Goal: Complete application form

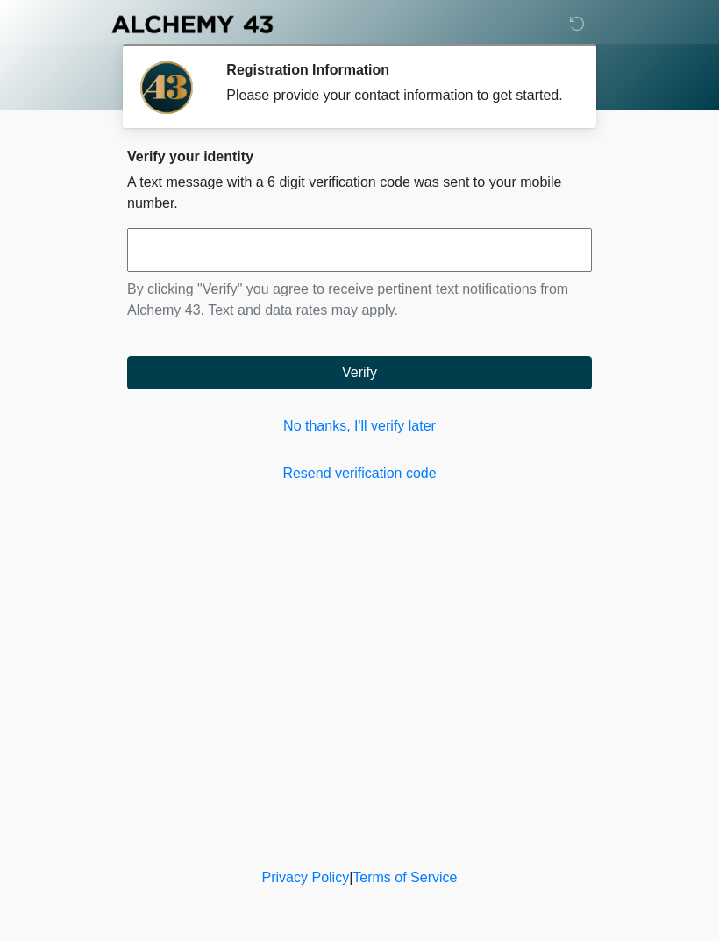
click at [343, 255] on input "text" at bounding box center [359, 250] width 465 height 44
click at [470, 385] on button "Verify" at bounding box center [359, 372] width 465 height 33
click at [454, 272] on input "*****" at bounding box center [359, 250] width 465 height 44
type input "******"
click at [380, 389] on button "Verify" at bounding box center [359, 372] width 465 height 33
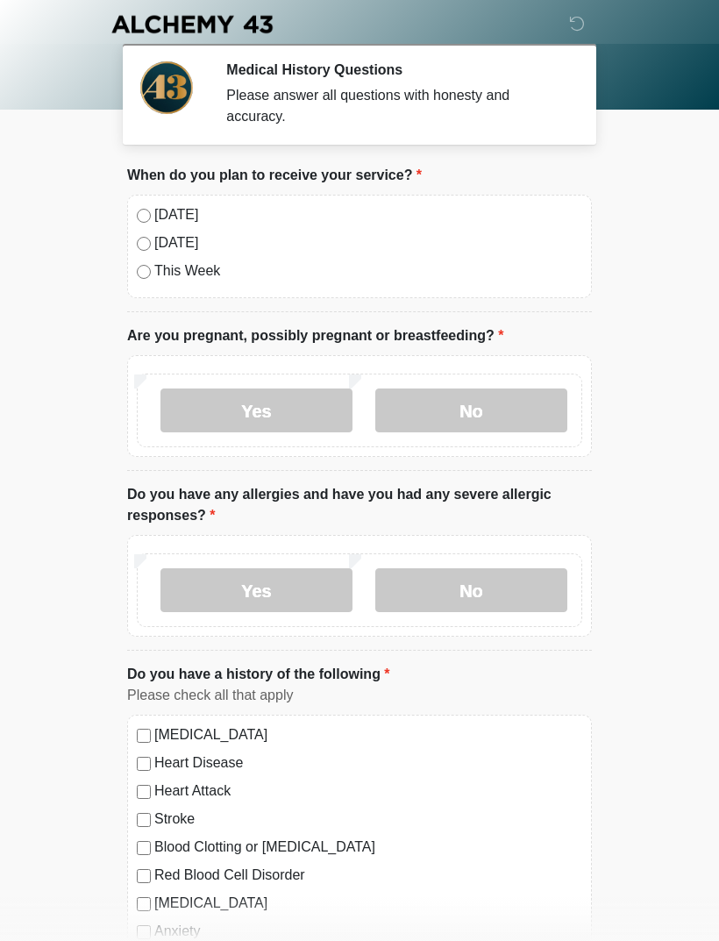
click at [142, 203] on div "[DATE] [DATE] This Week" at bounding box center [359, 247] width 465 height 104
click at [146, 206] on div "[DATE]" at bounding box center [360, 214] width 446 height 21
click at [486, 411] on label "No" at bounding box center [471, 411] width 192 height 44
click at [493, 594] on label "No" at bounding box center [471, 590] width 192 height 44
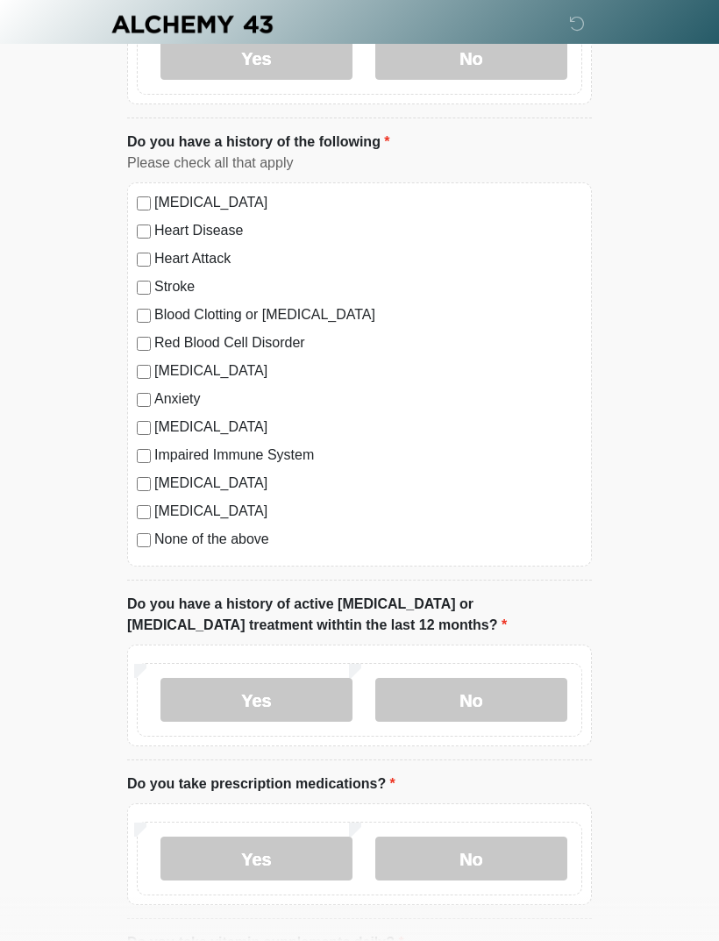
scroll to position [536, 0]
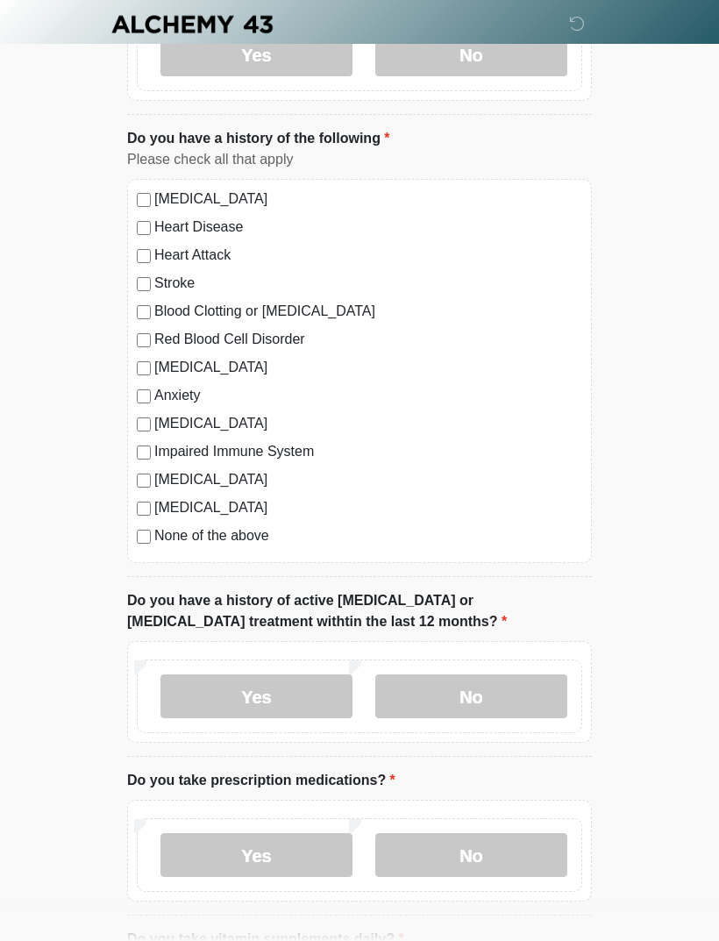
click at [498, 689] on label "No" at bounding box center [471, 697] width 192 height 44
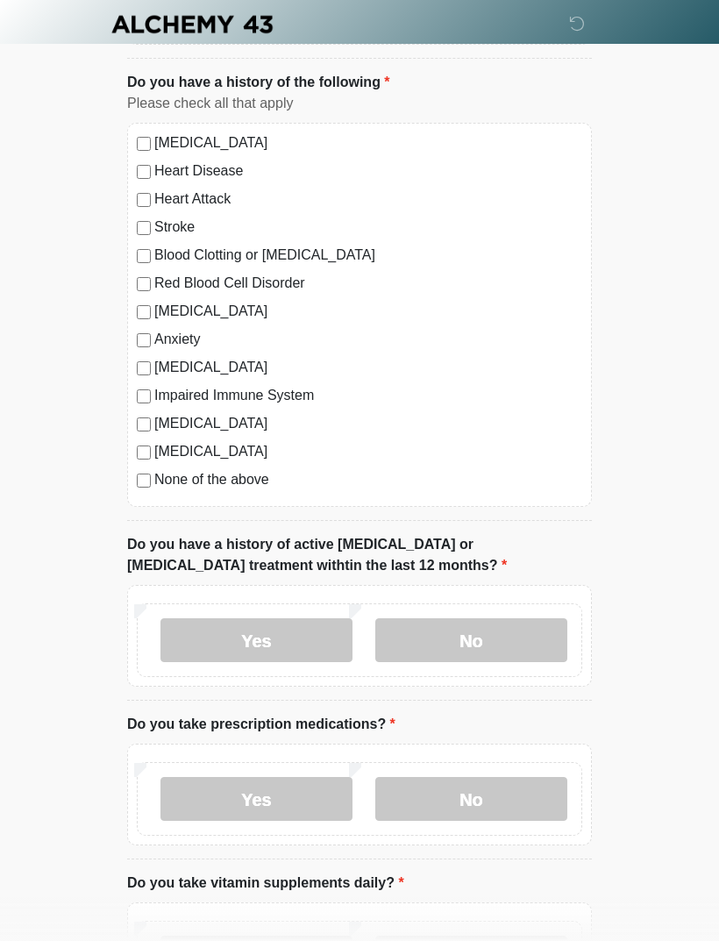
scroll to position [678, 0]
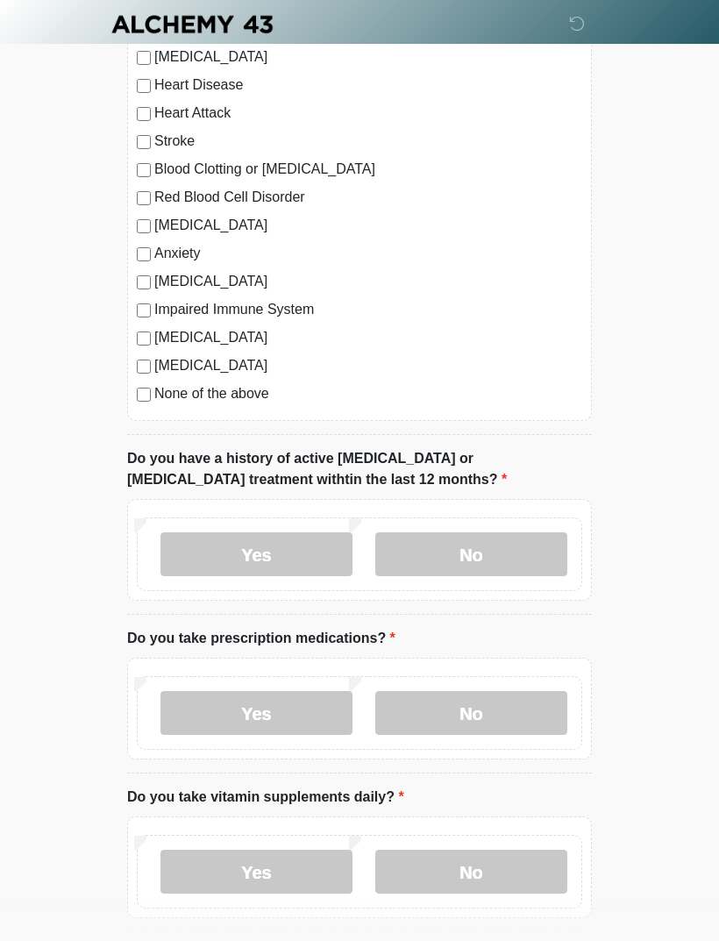
click at [492, 700] on label "No" at bounding box center [471, 713] width 192 height 44
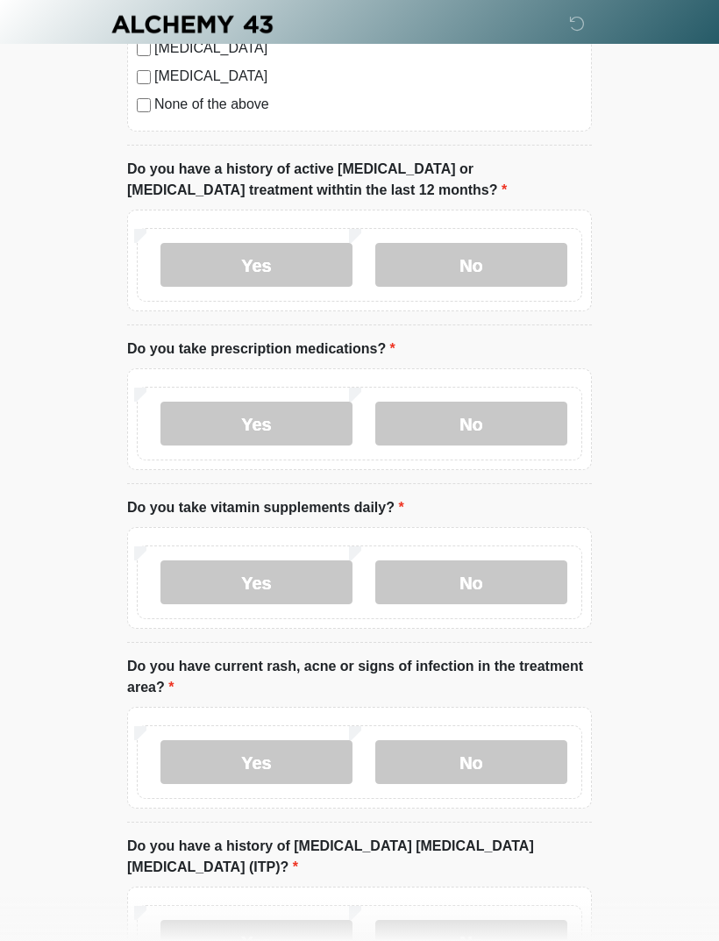
scroll to position [980, 0]
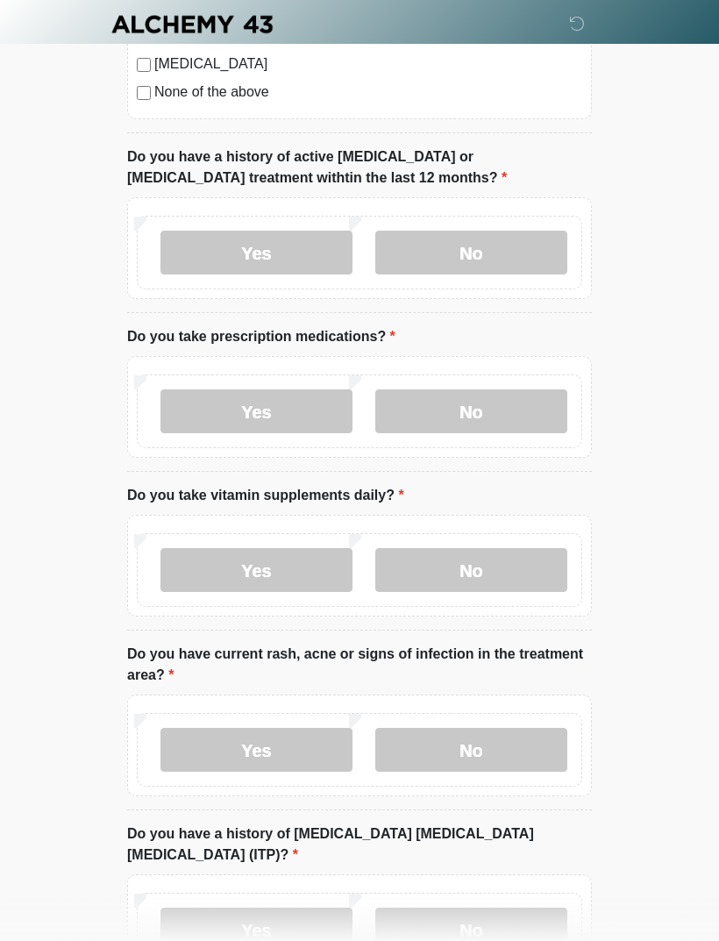
click at [280, 571] on label "Yes" at bounding box center [257, 570] width 192 height 44
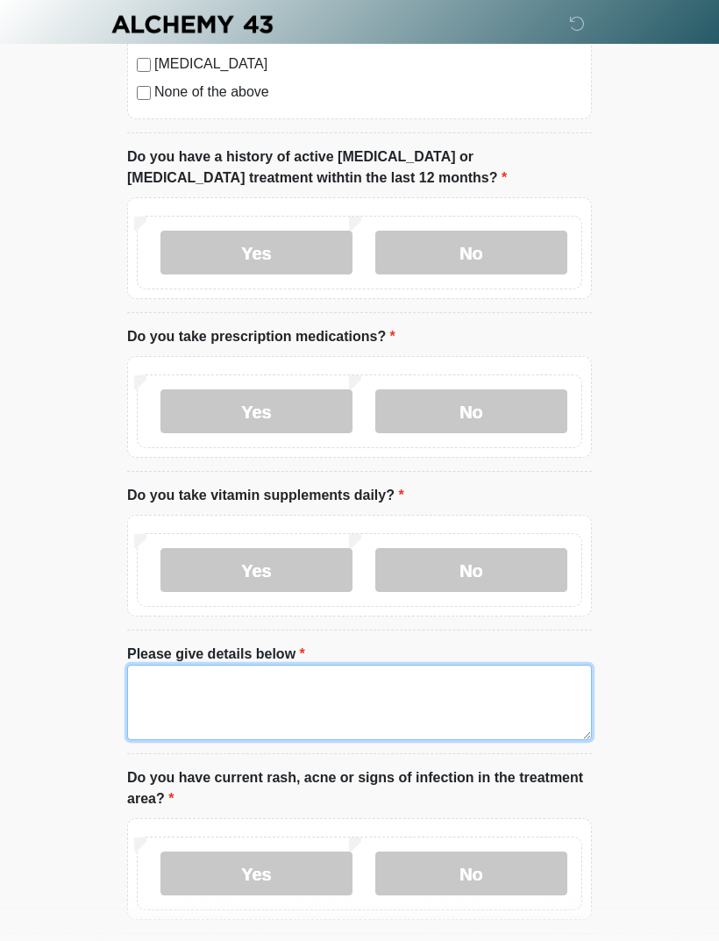
click at [332, 688] on textarea "Please give details below" at bounding box center [359, 702] width 465 height 75
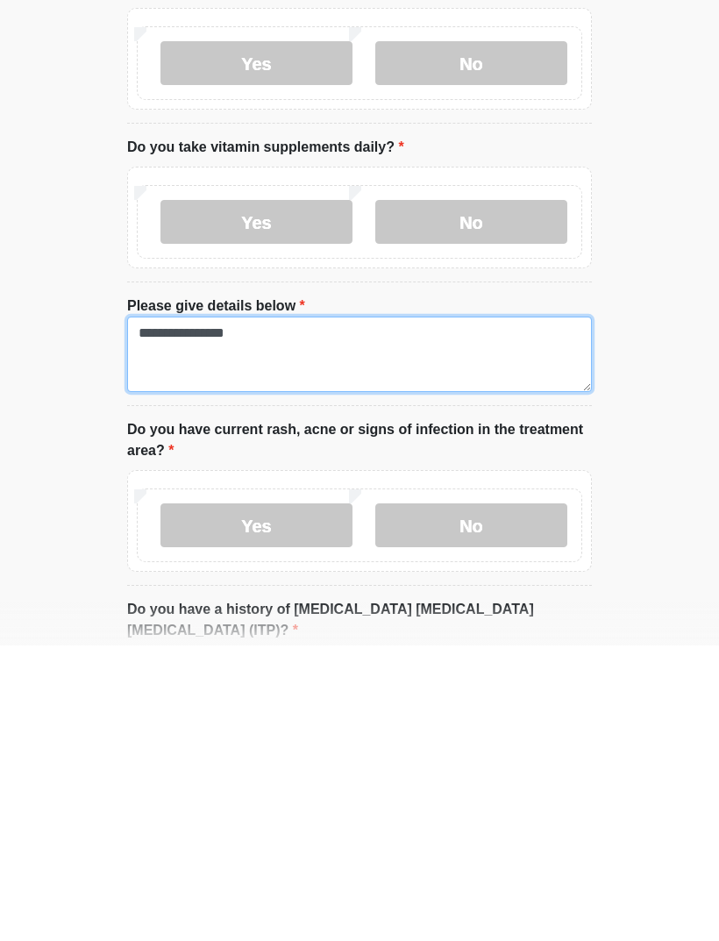
type textarea "**********"
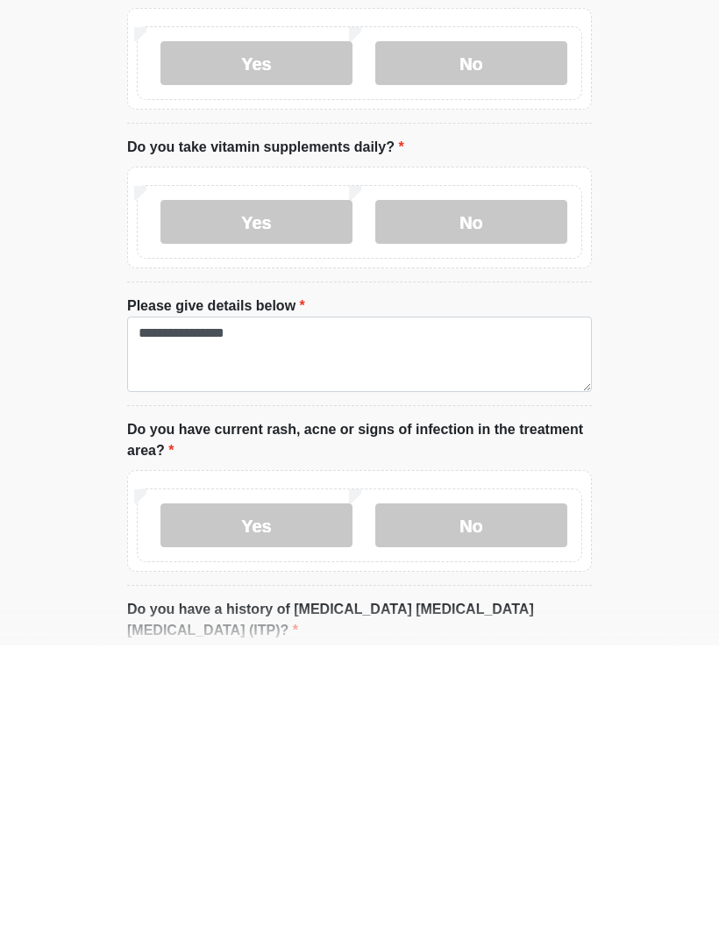
click at [488, 799] on label "No" at bounding box center [471, 821] width 192 height 44
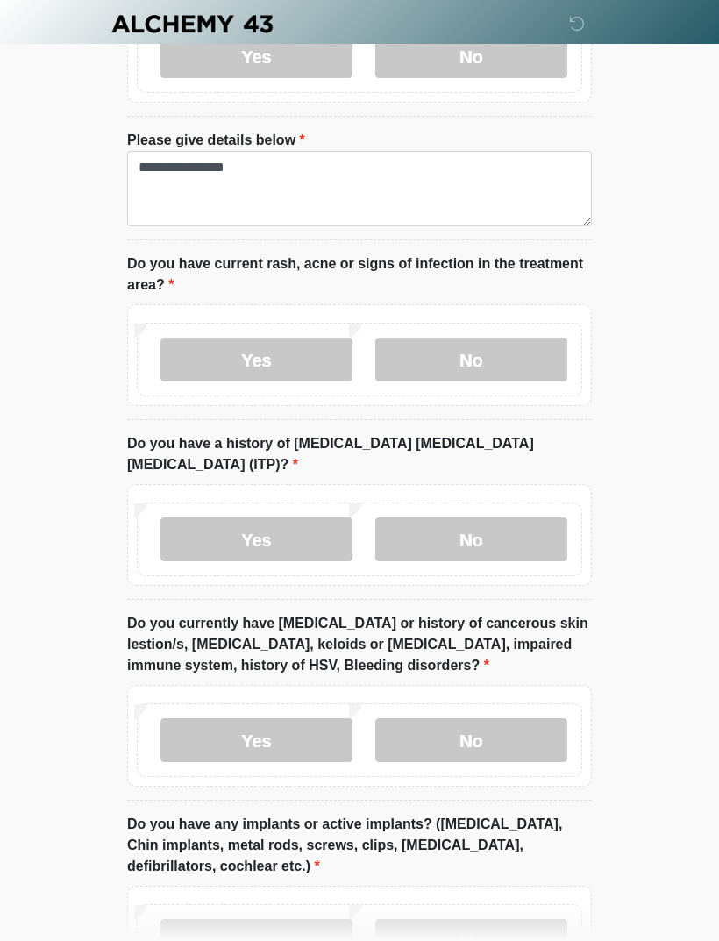
scroll to position [1510, 0]
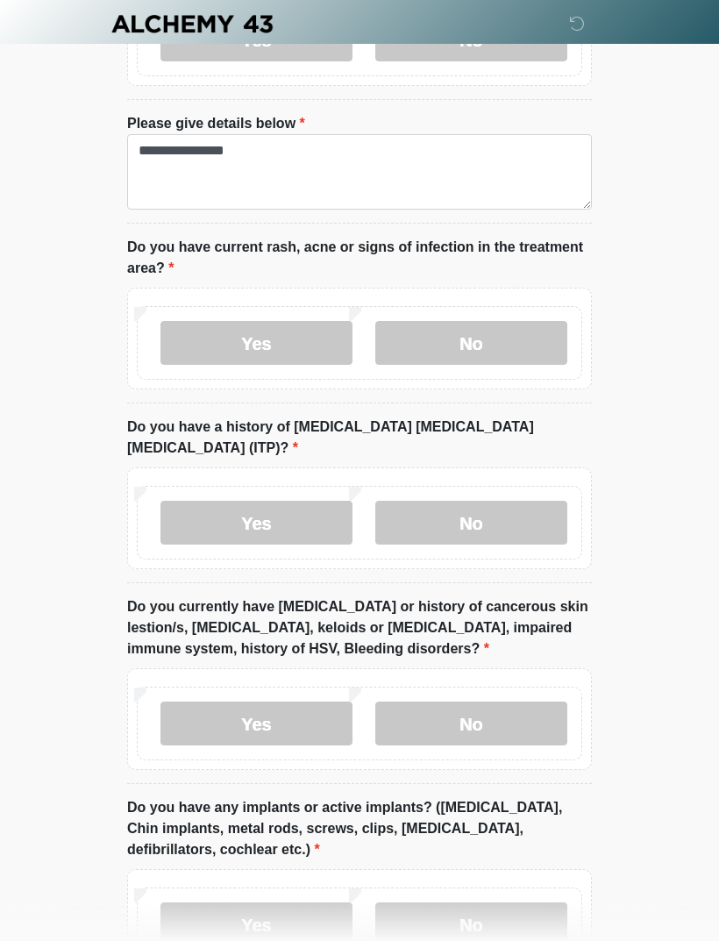
click at [485, 502] on label "No" at bounding box center [471, 524] width 192 height 44
click at [493, 702] on label "No" at bounding box center [471, 724] width 192 height 44
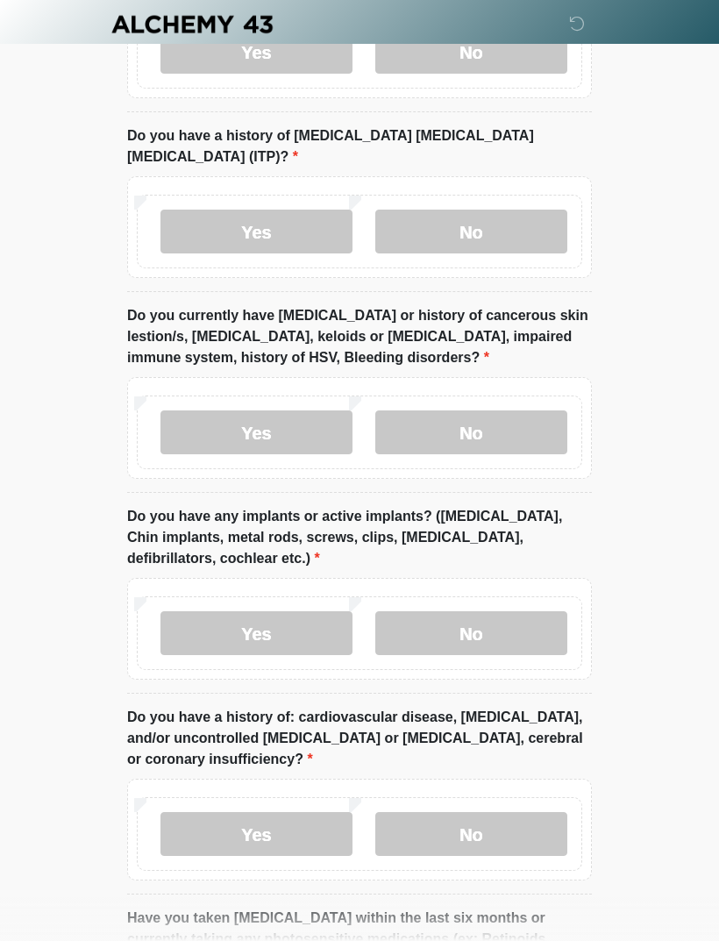
scroll to position [1808, 0]
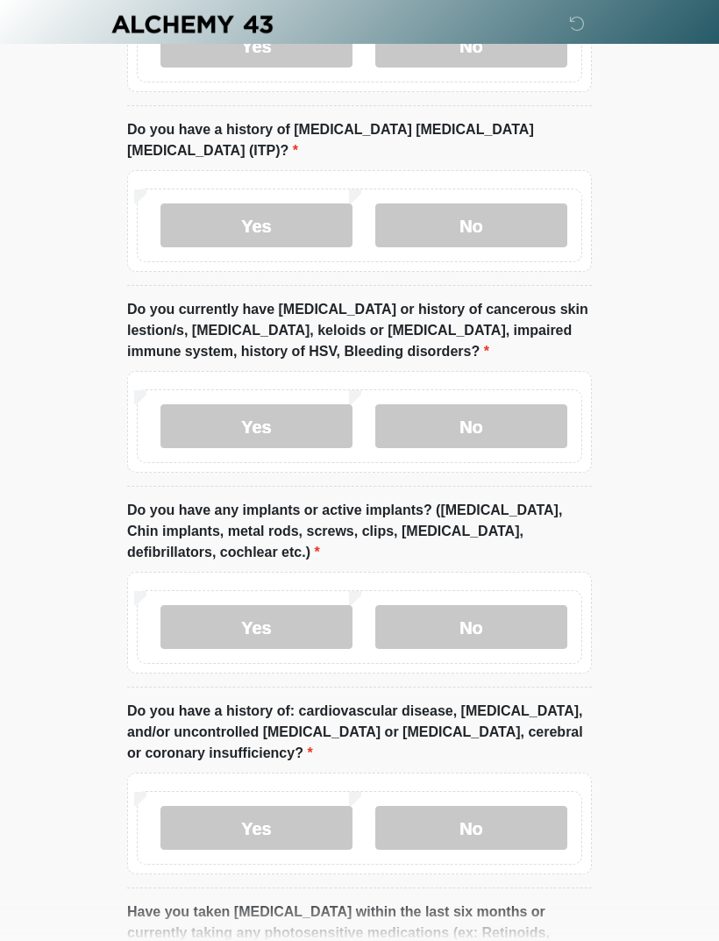
click at [496, 605] on label "No" at bounding box center [471, 627] width 192 height 44
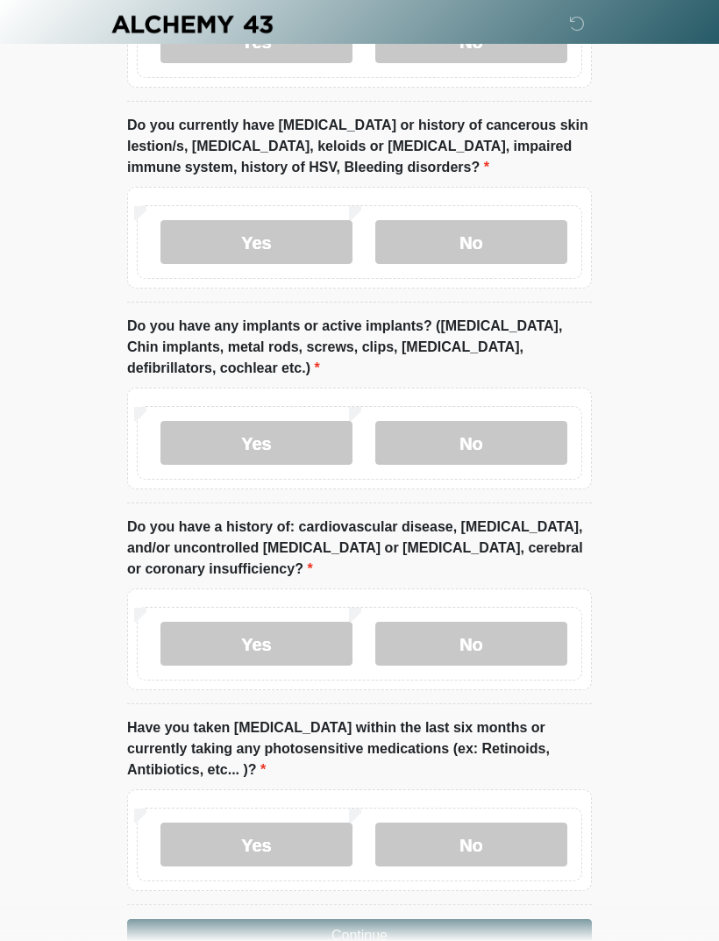
scroll to position [2015, 0]
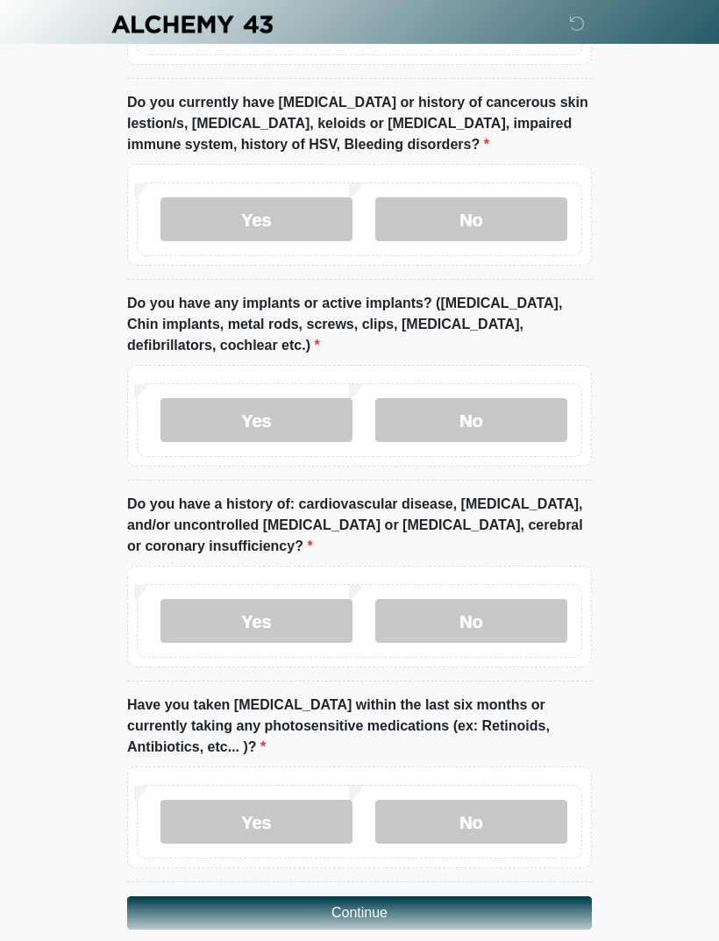
click at [475, 599] on label "No" at bounding box center [471, 621] width 192 height 44
click at [510, 803] on label "No" at bounding box center [471, 822] width 192 height 44
click at [475, 896] on button "Continue" at bounding box center [359, 912] width 465 height 33
click at [472, 896] on button "Continue" at bounding box center [359, 912] width 465 height 33
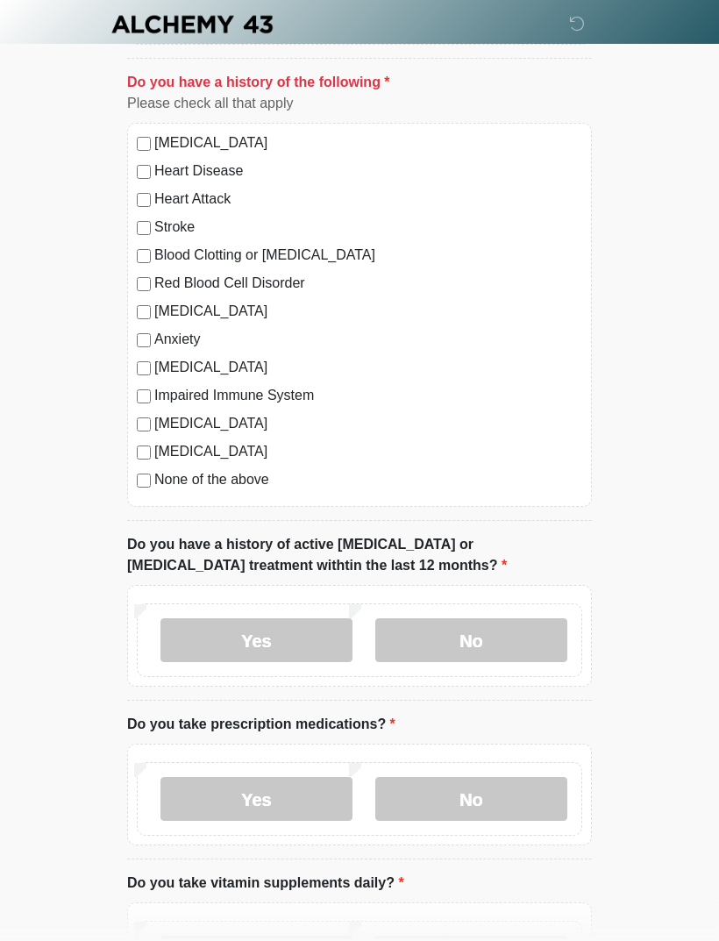
click at [155, 477] on label "None of the above" at bounding box center [368, 479] width 428 height 21
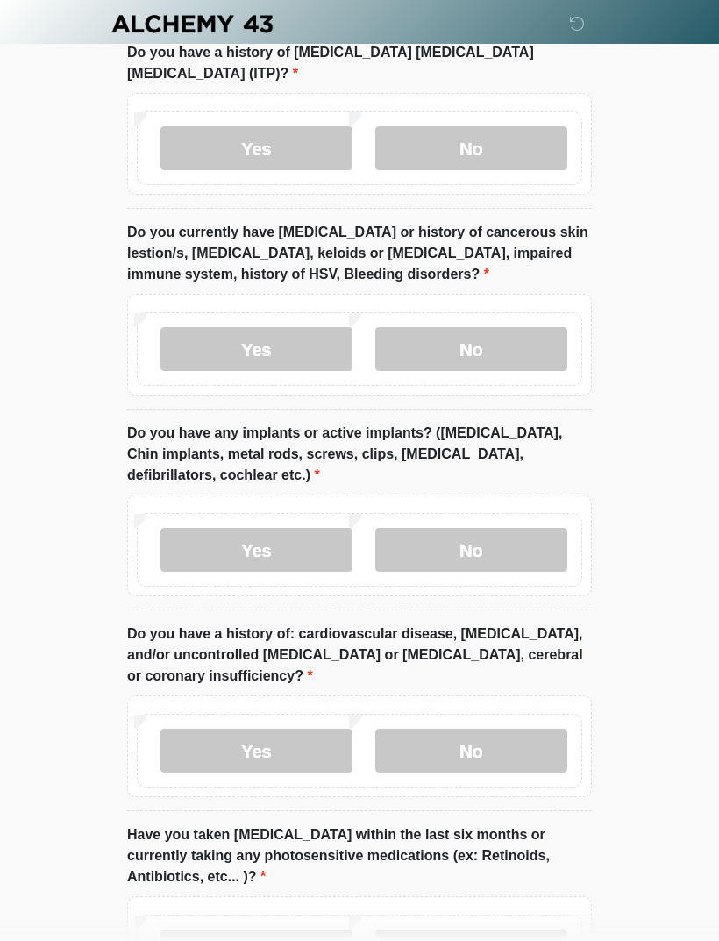
scroll to position [2015, 0]
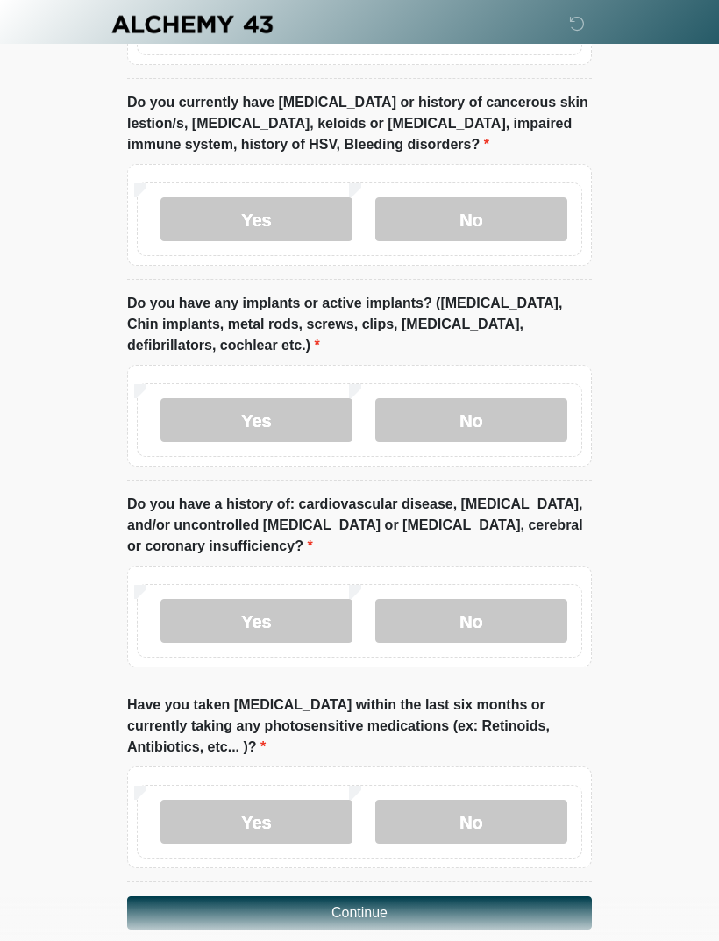
click at [511, 896] on button "Continue" at bounding box center [359, 912] width 465 height 33
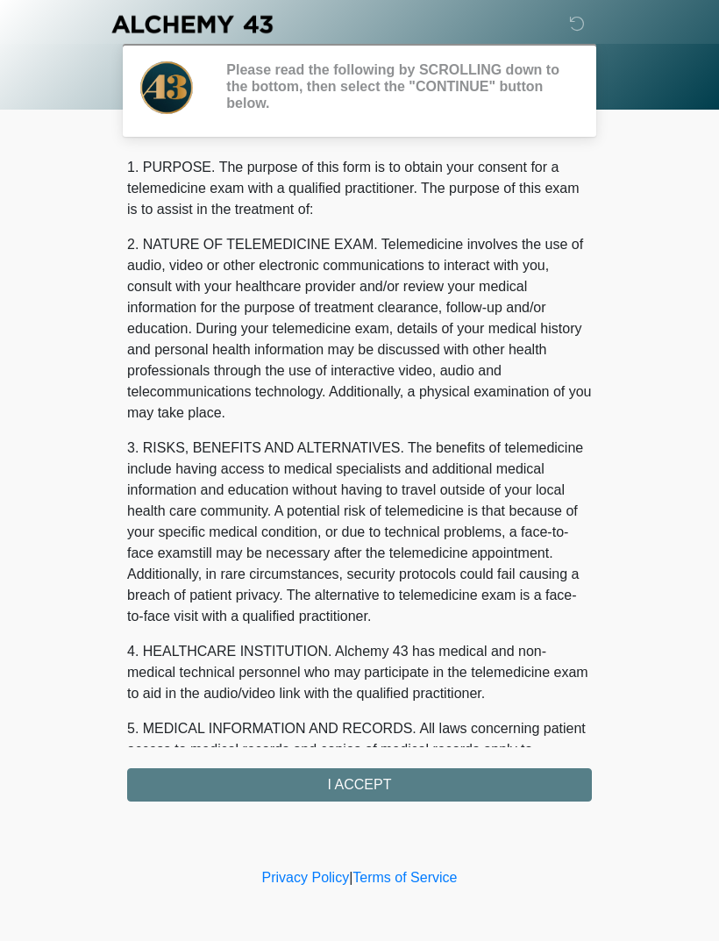
scroll to position [0, 0]
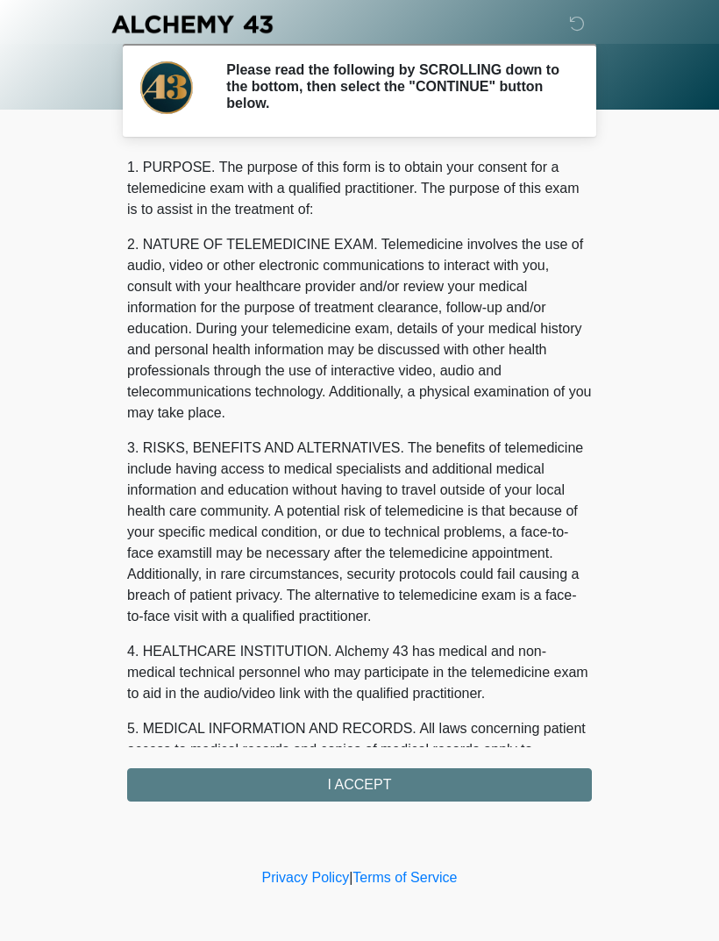
click at [462, 783] on div "1. PURPOSE. The purpose of this form is to obtain your consent for a telemedici…" at bounding box center [359, 479] width 465 height 645
click at [352, 785] on div "1. PURPOSE. The purpose of this form is to obtain your consent for a telemedici…" at bounding box center [359, 479] width 465 height 645
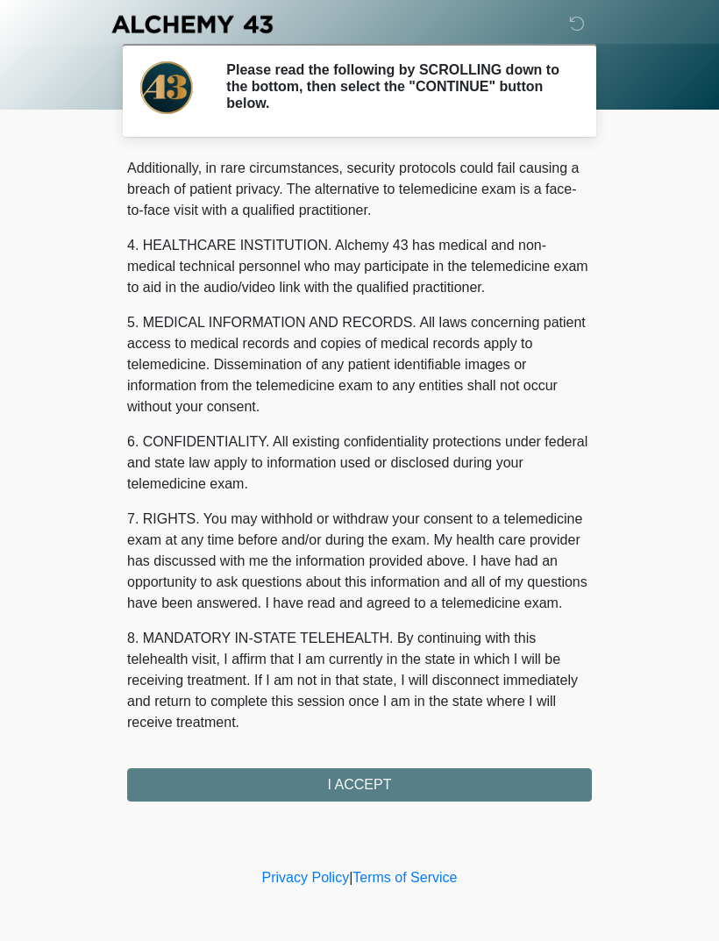
scroll to position [427, 0]
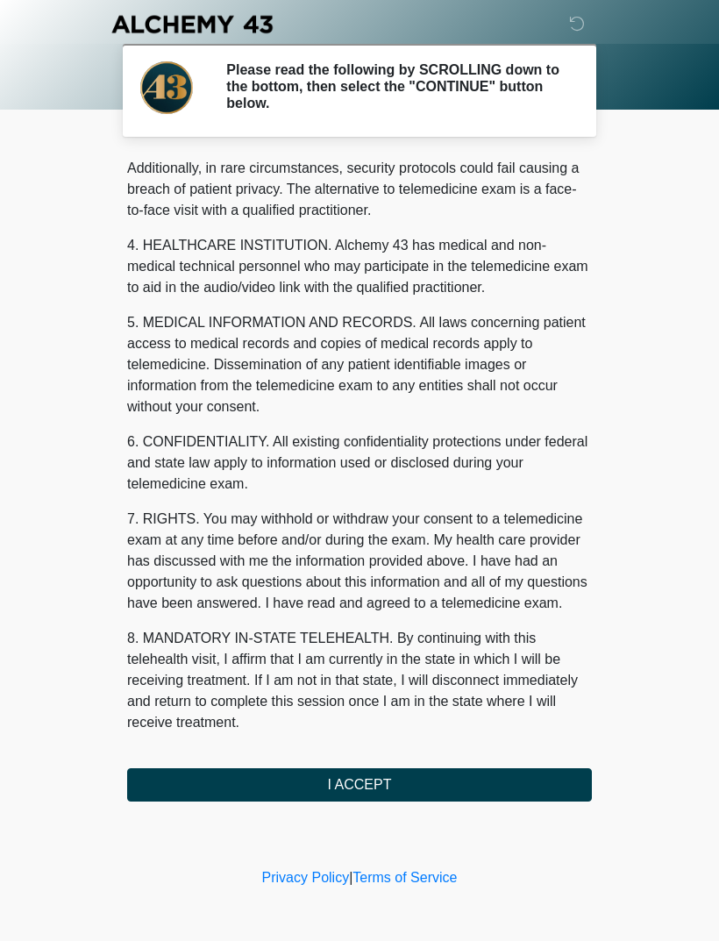
click at [339, 789] on button "I ACCEPT" at bounding box center [359, 784] width 465 height 33
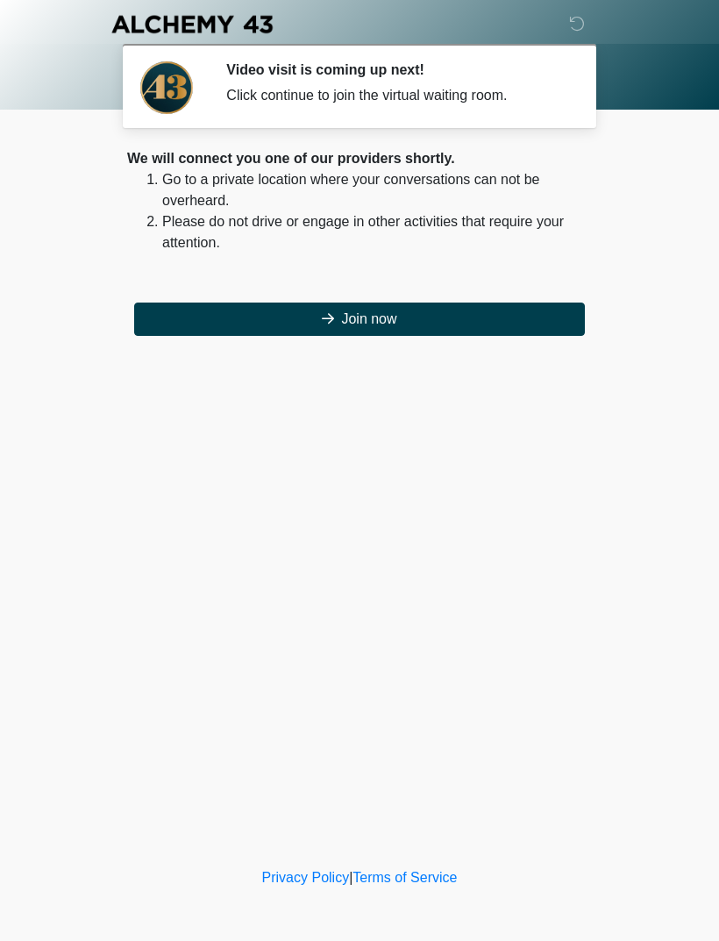
click at [369, 325] on button "Join now" at bounding box center [359, 319] width 451 height 33
